Goal: Task Accomplishment & Management: Manage account settings

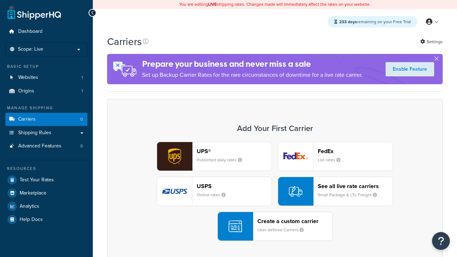
click at [275, 192] on div "UPS® Published daily rates FedEx List rates USPS Online rates See all live rate…" at bounding box center [275, 191] width 321 height 99
click at [355, 151] on header "FedEx" at bounding box center [355, 151] width 75 height 7
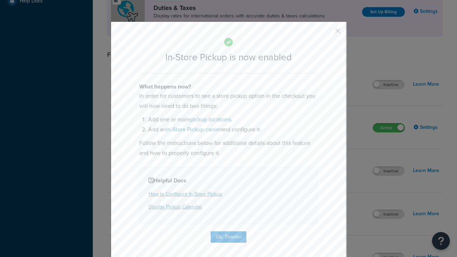
click at [327, 33] on button "button" at bounding box center [327, 33] width 2 height 2
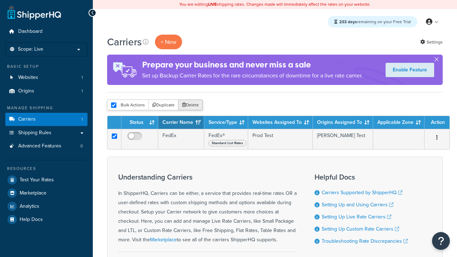
click at [190, 106] on button "Delete" at bounding box center [190, 105] width 25 height 11
